Goal: Task Accomplishment & Management: Use online tool/utility

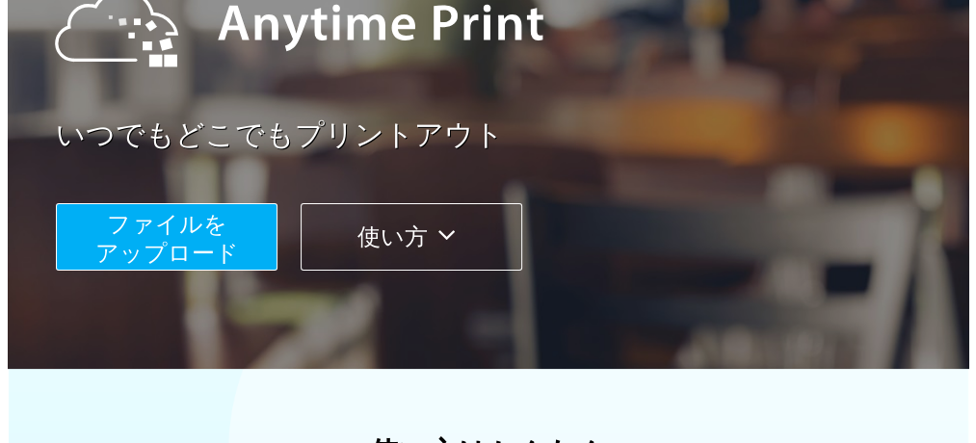
scroll to position [289, 0]
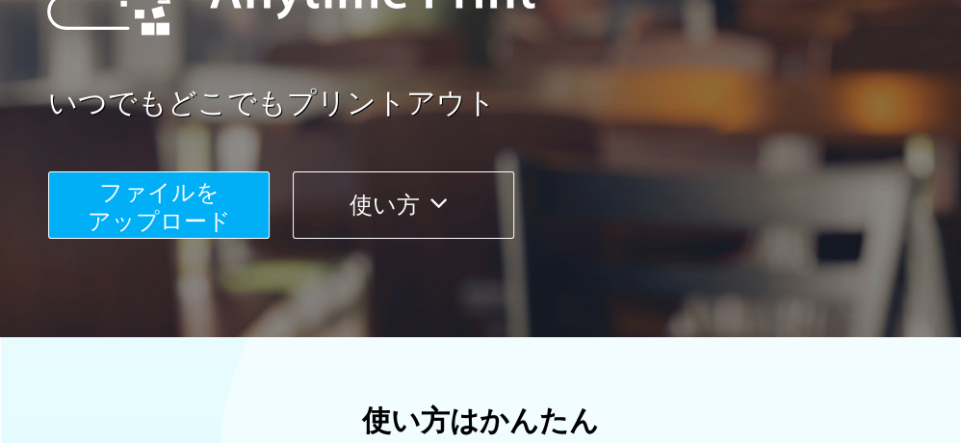
click at [164, 215] on span "ファイルを ​​アップロード" at bounding box center [160, 206] width 144 height 55
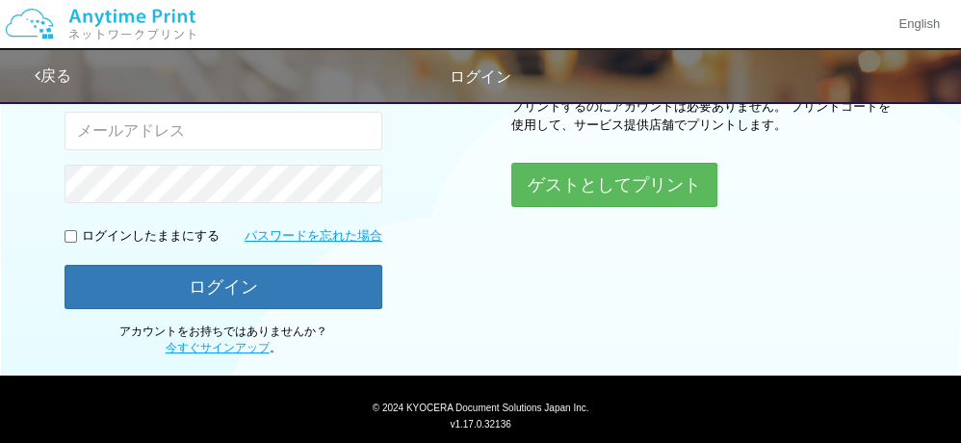
click at [183, 129] on input "email" at bounding box center [224, 131] width 318 height 39
type input "[EMAIL_ADDRESS][DOMAIN_NAME]"
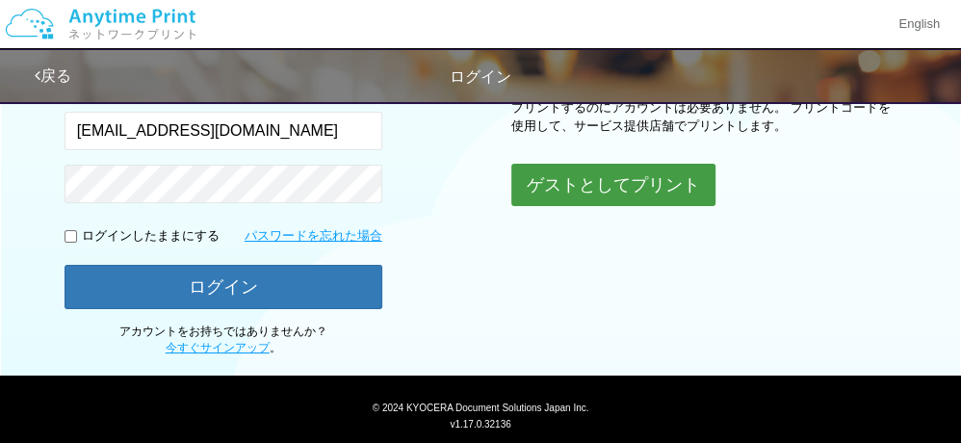
click at [605, 171] on button "ゲストとしてプリント" at bounding box center [614, 185] width 204 height 42
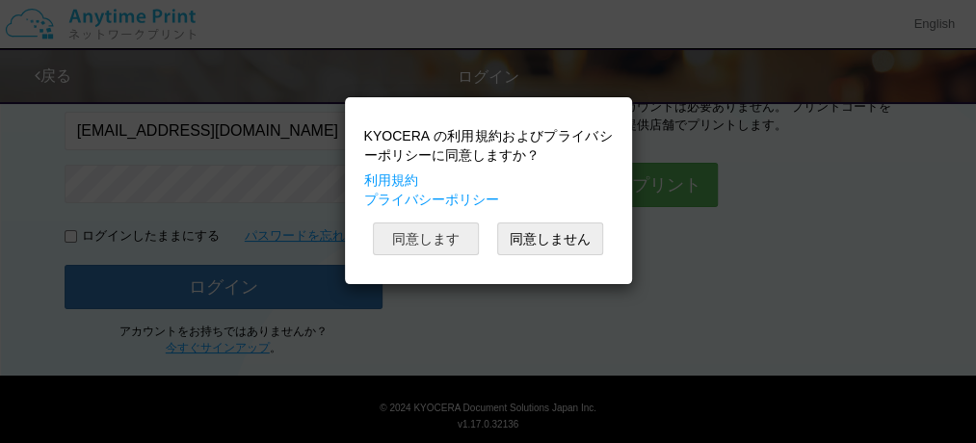
click at [407, 237] on button "同意します" at bounding box center [426, 239] width 106 height 33
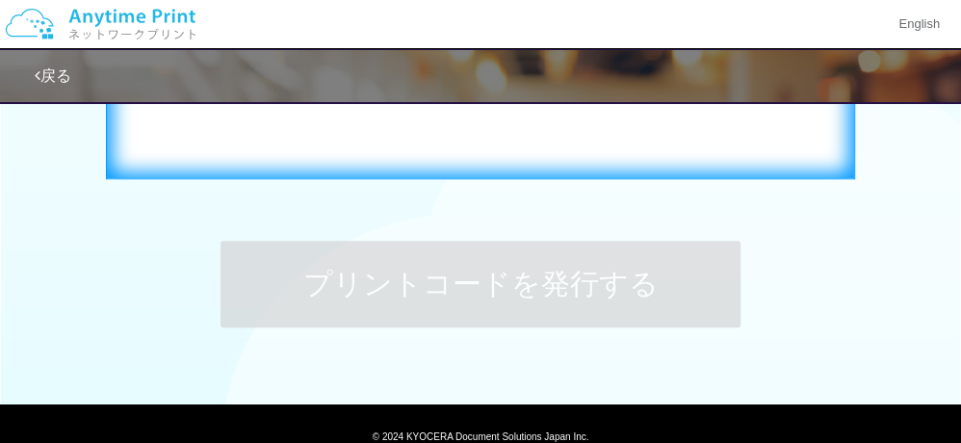
scroll to position [732, 0]
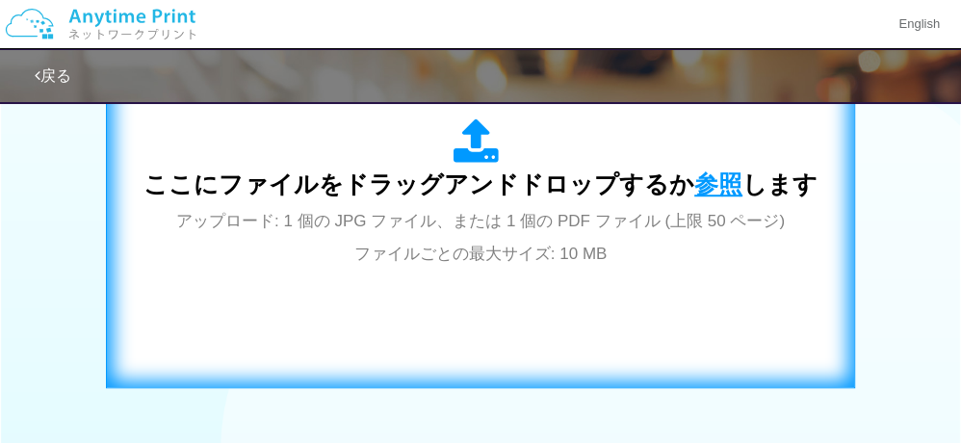
click at [718, 185] on span "参照" at bounding box center [719, 184] width 48 height 27
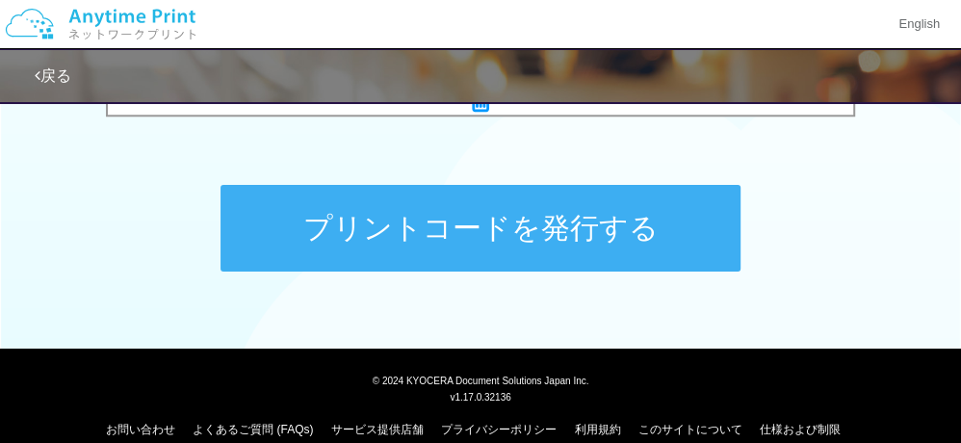
scroll to position [1016, 0]
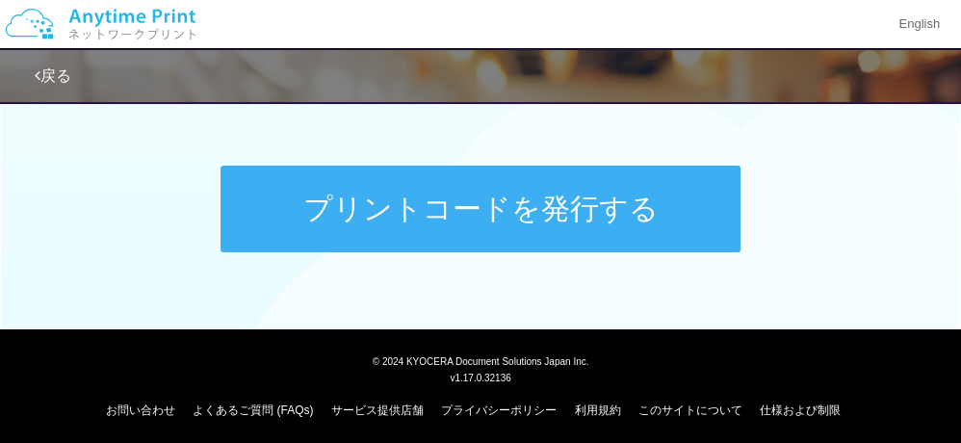
drag, startPoint x: 466, startPoint y: 220, endPoint x: 475, endPoint y: 212, distance: 11.6
click at [469, 216] on button "プリントコードを発行する" at bounding box center [481, 209] width 520 height 87
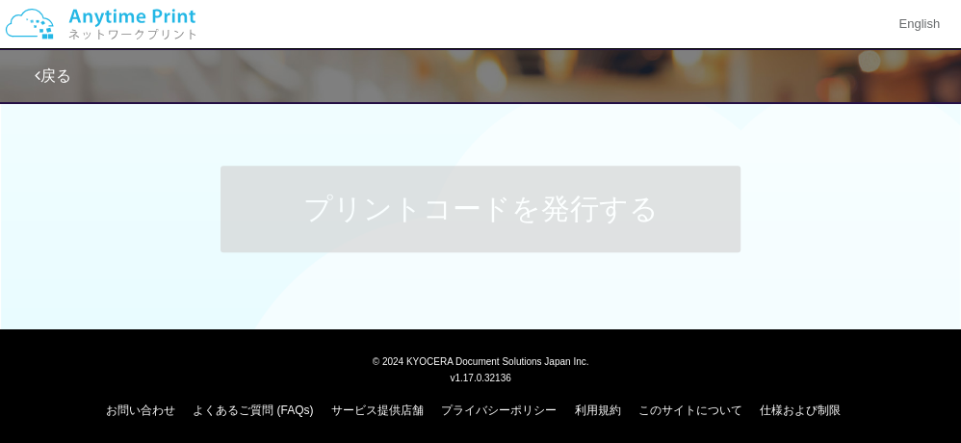
scroll to position [0, 0]
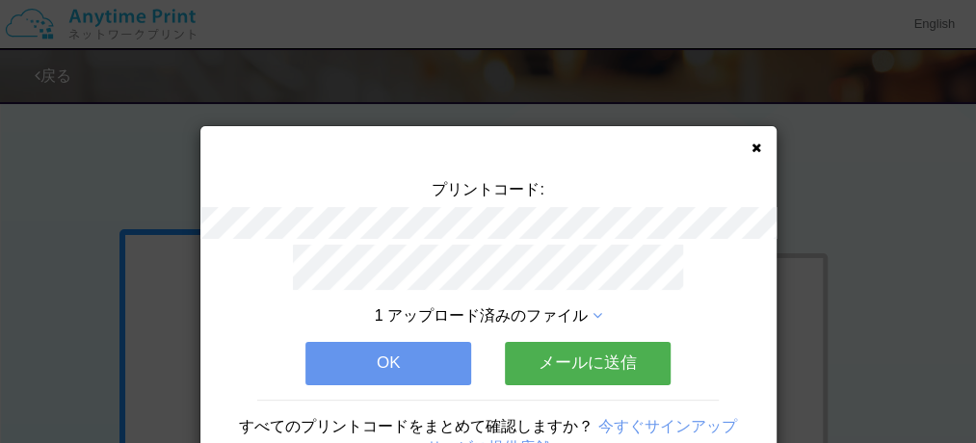
click at [375, 355] on button "OK" at bounding box center [388, 363] width 166 height 42
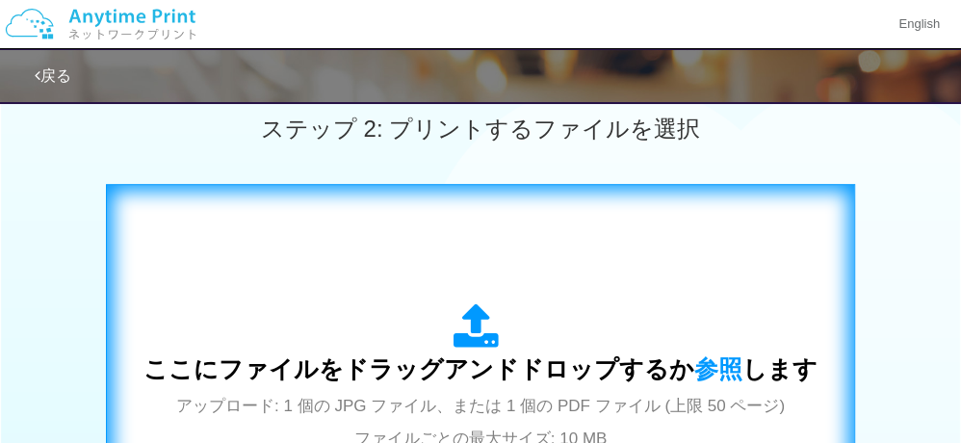
scroll to position [578, 0]
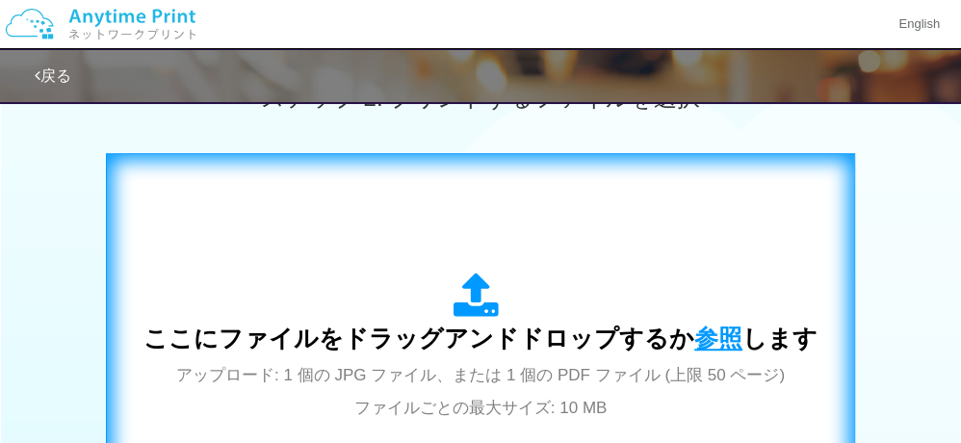
click at [708, 336] on span "参照" at bounding box center [719, 338] width 48 height 27
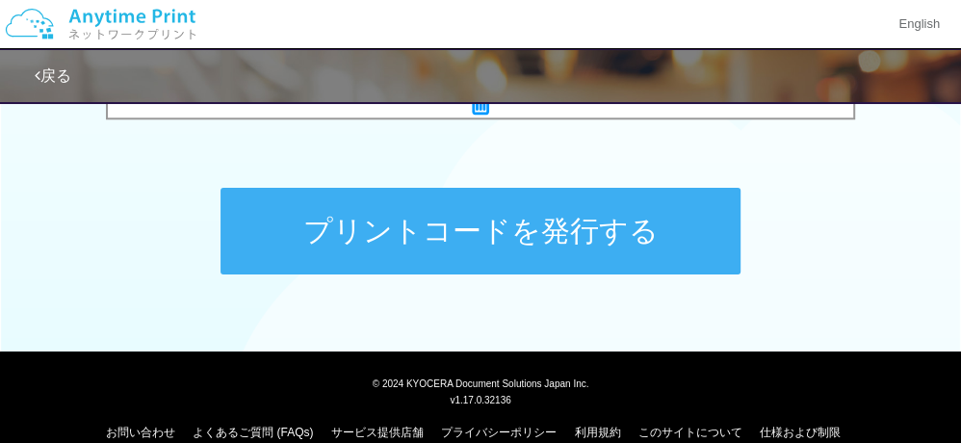
scroll to position [1021, 0]
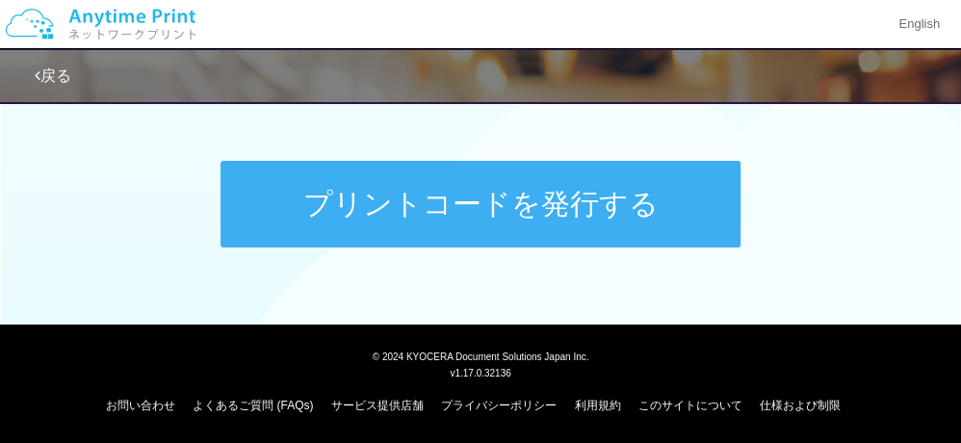
click at [408, 204] on button "プリントコードを発行する" at bounding box center [481, 204] width 520 height 87
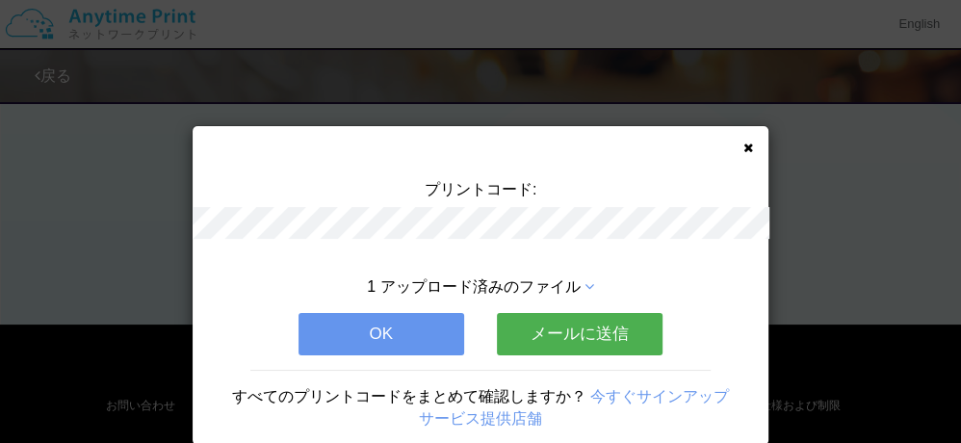
scroll to position [0, 0]
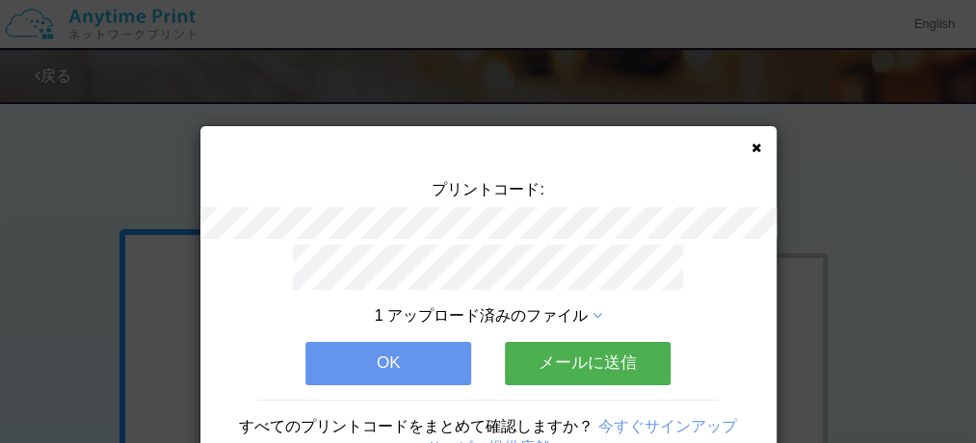
click at [346, 354] on button "OK" at bounding box center [388, 363] width 166 height 42
